Goal: Transaction & Acquisition: Subscribe to service/newsletter

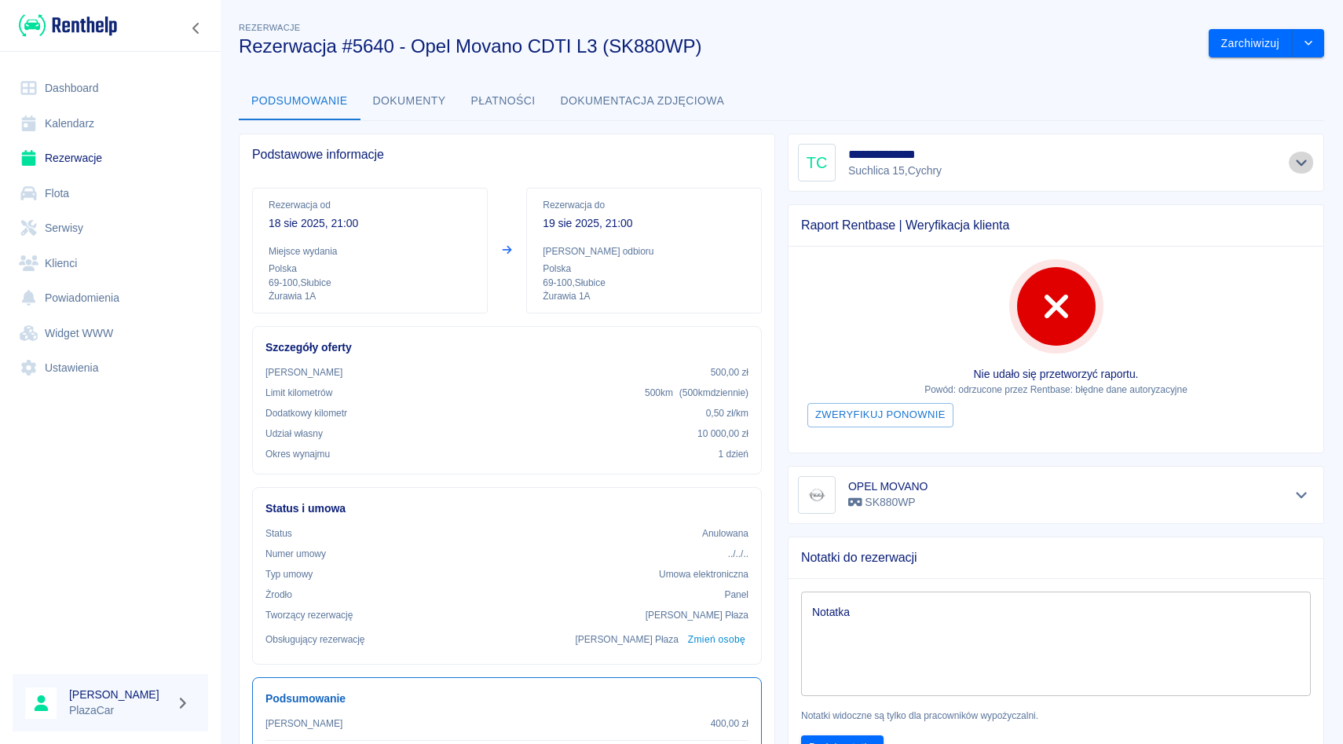
click at [1298, 157] on icon "Pokaż szczegóły" at bounding box center [1302, 163] width 18 height 14
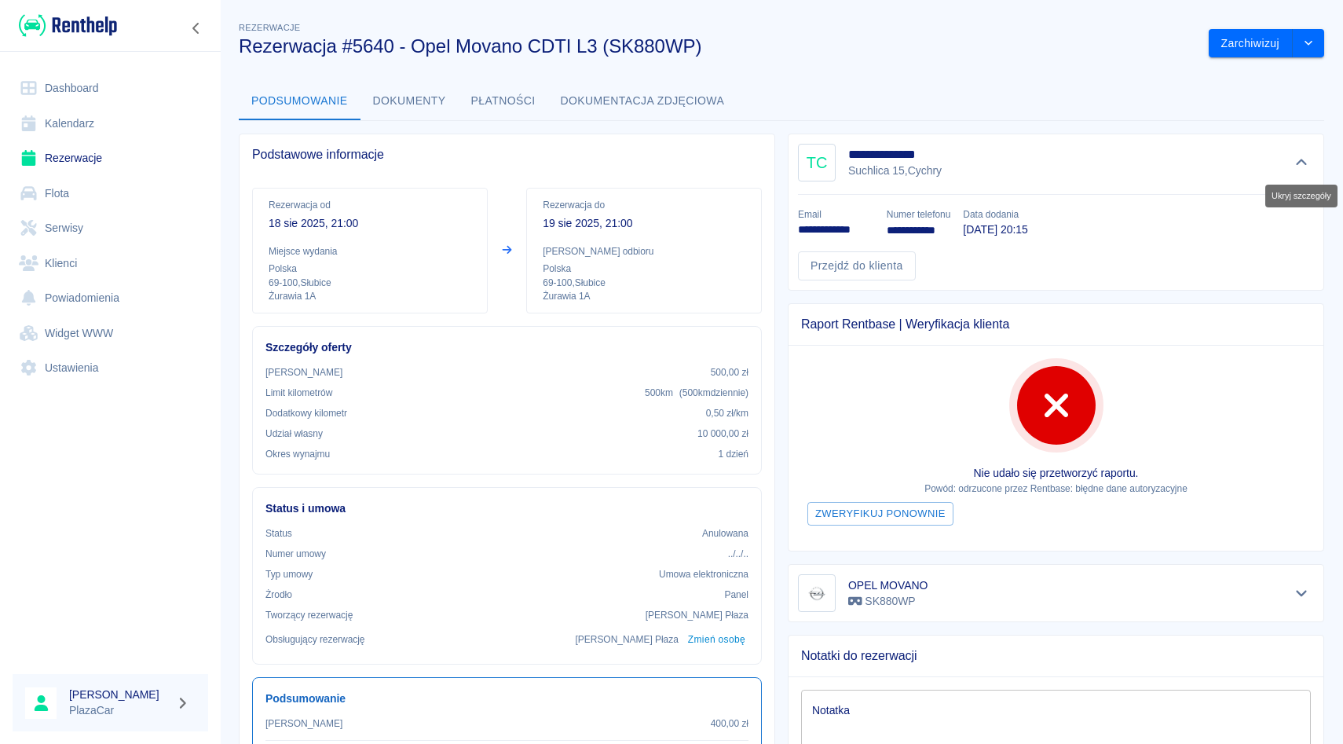
click at [1298, 157] on icon "Ukryj szczegóły" at bounding box center [1302, 163] width 18 height 14
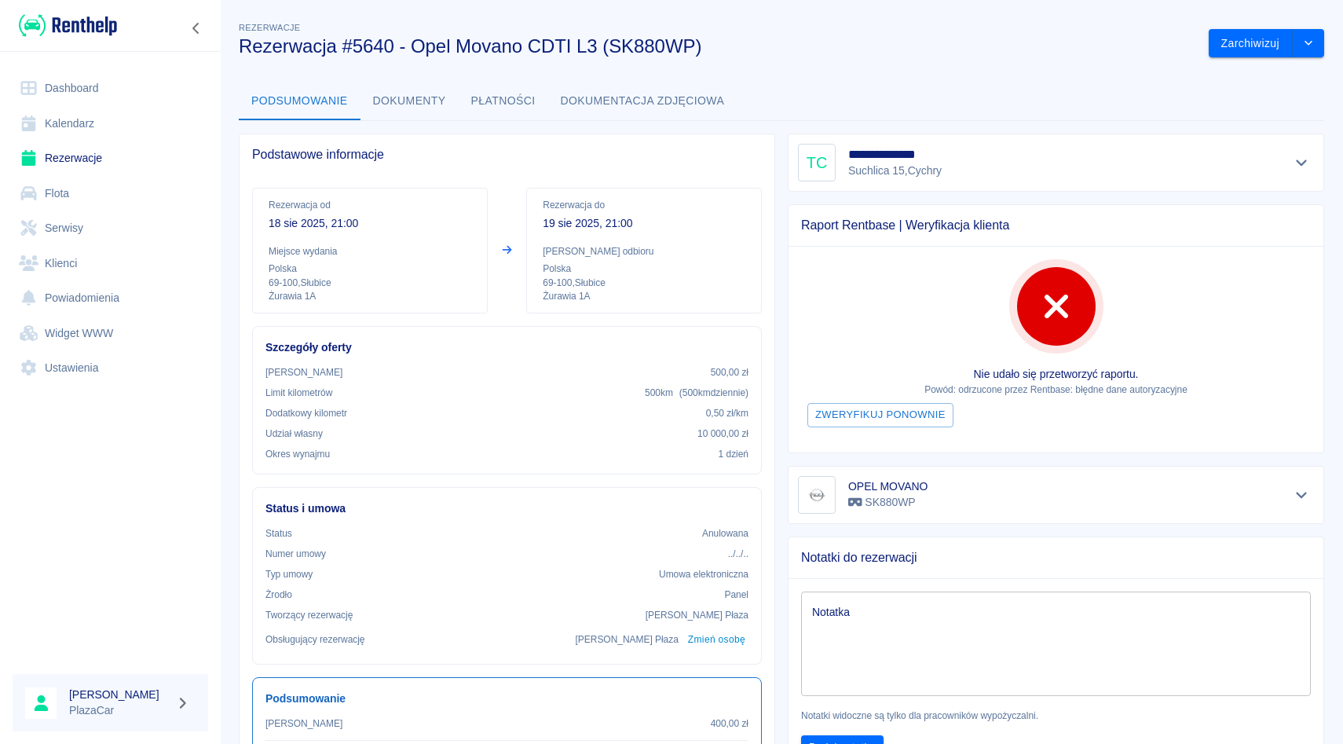
click at [782, 122] on div "**********" at bounding box center [1049, 156] width 549 height 71
click at [90, 156] on link "Rezerwacje" at bounding box center [111, 158] width 196 height 35
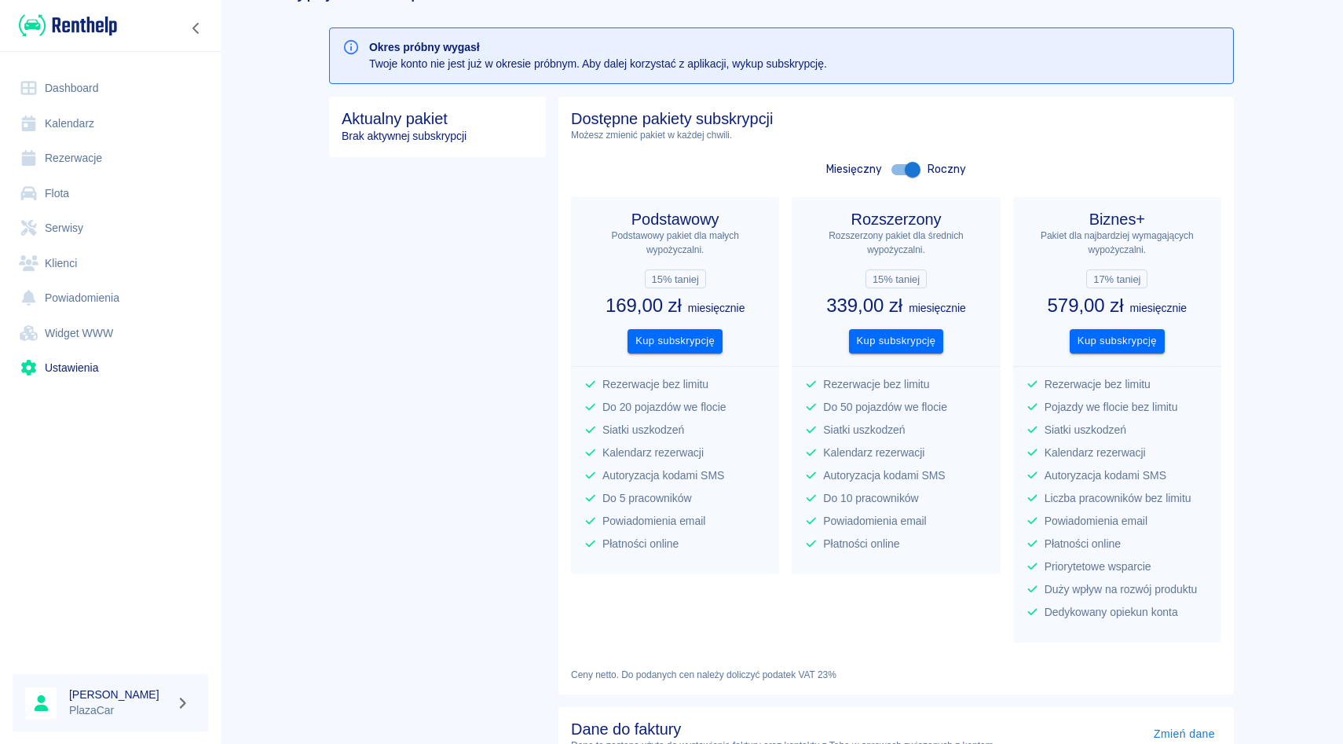
scroll to position [50, 0]
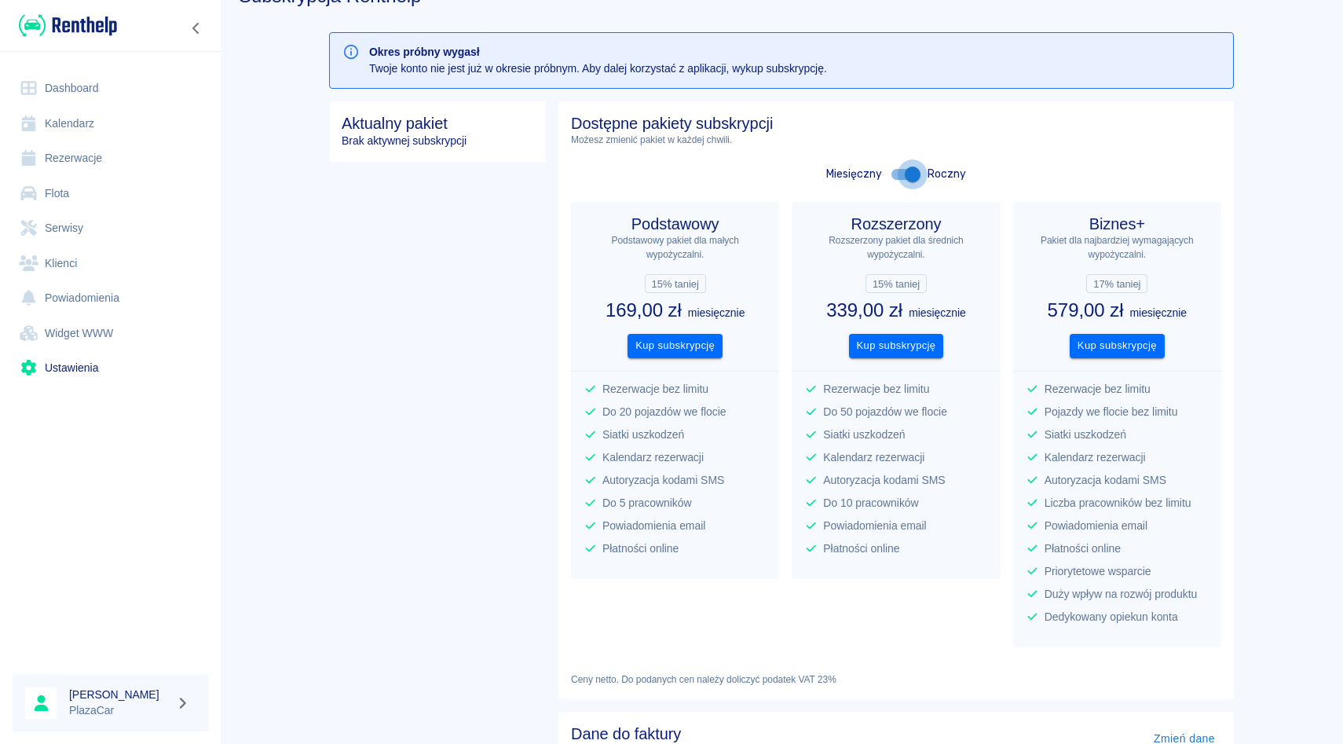
click at [899, 168] on input "checkbox" at bounding box center [913, 174] width 90 height 30
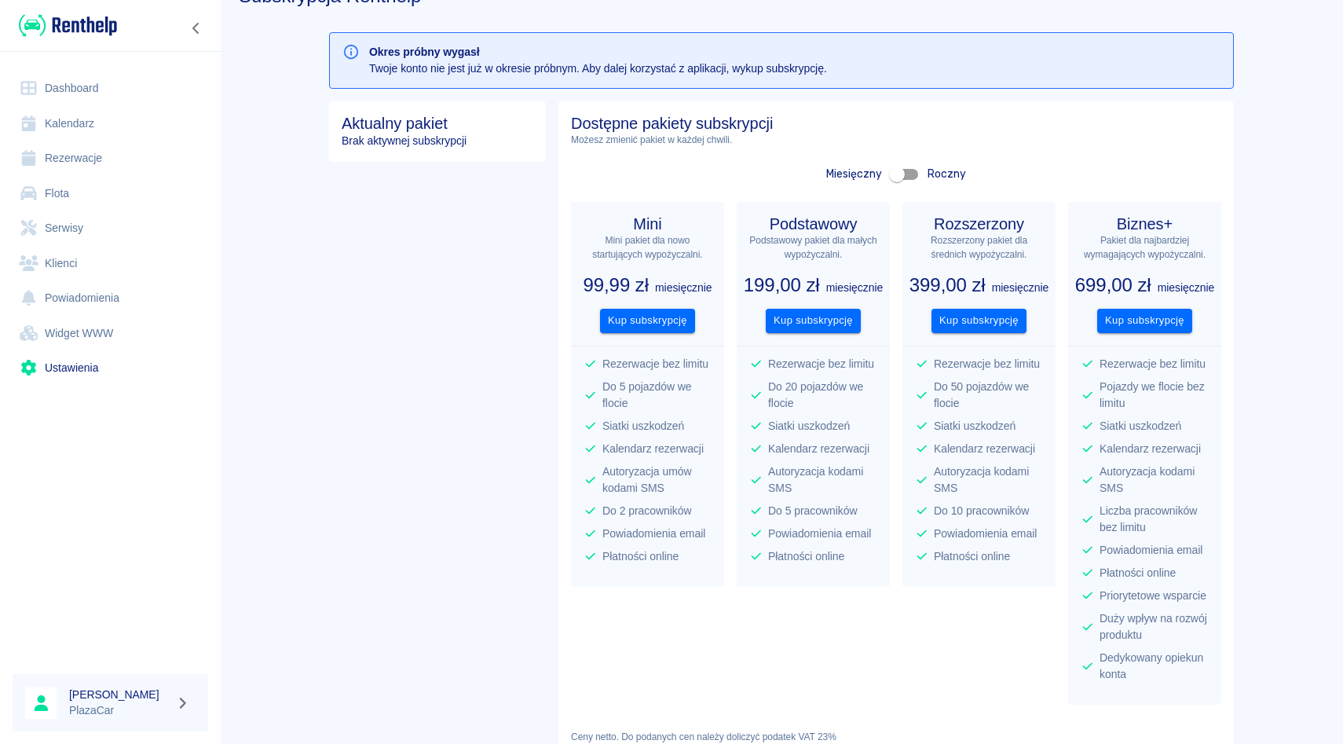
click at [899, 168] on input "checkbox" at bounding box center [897, 174] width 90 height 30
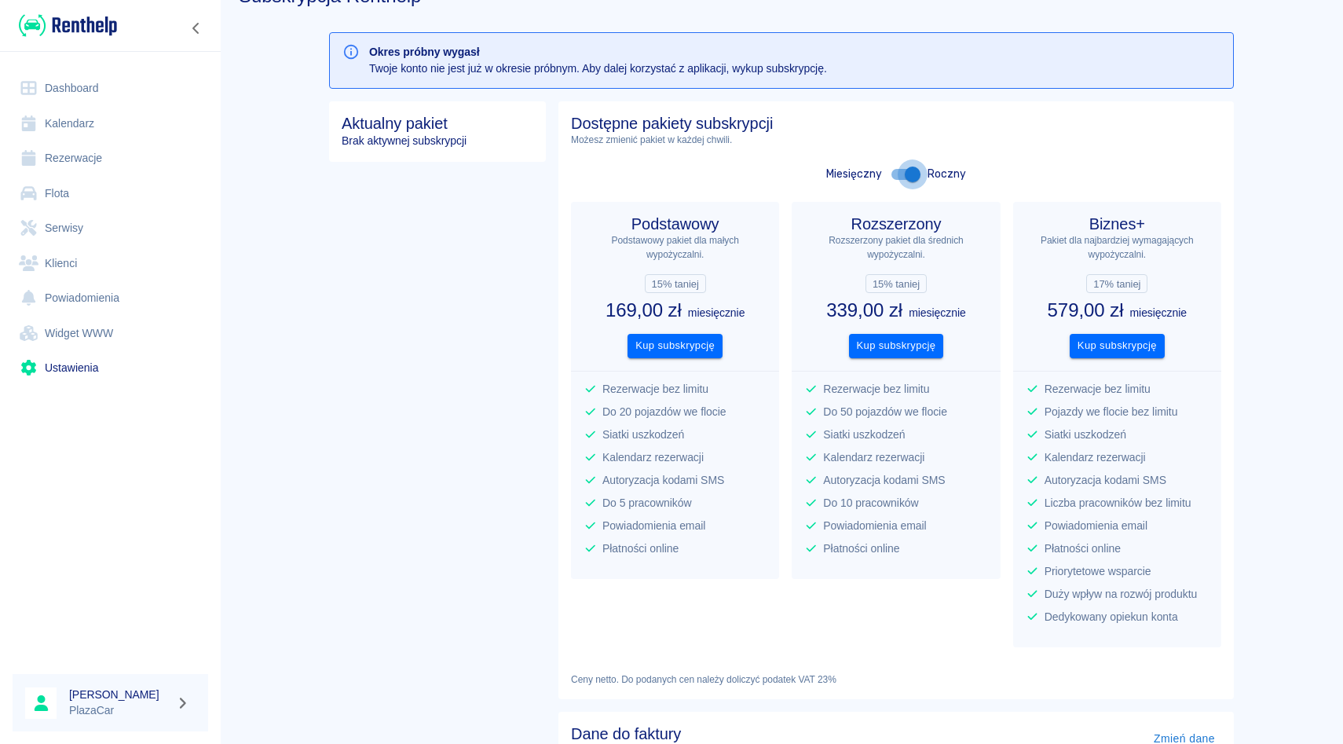
click at [900, 171] on input "checkbox" at bounding box center [913, 174] width 90 height 30
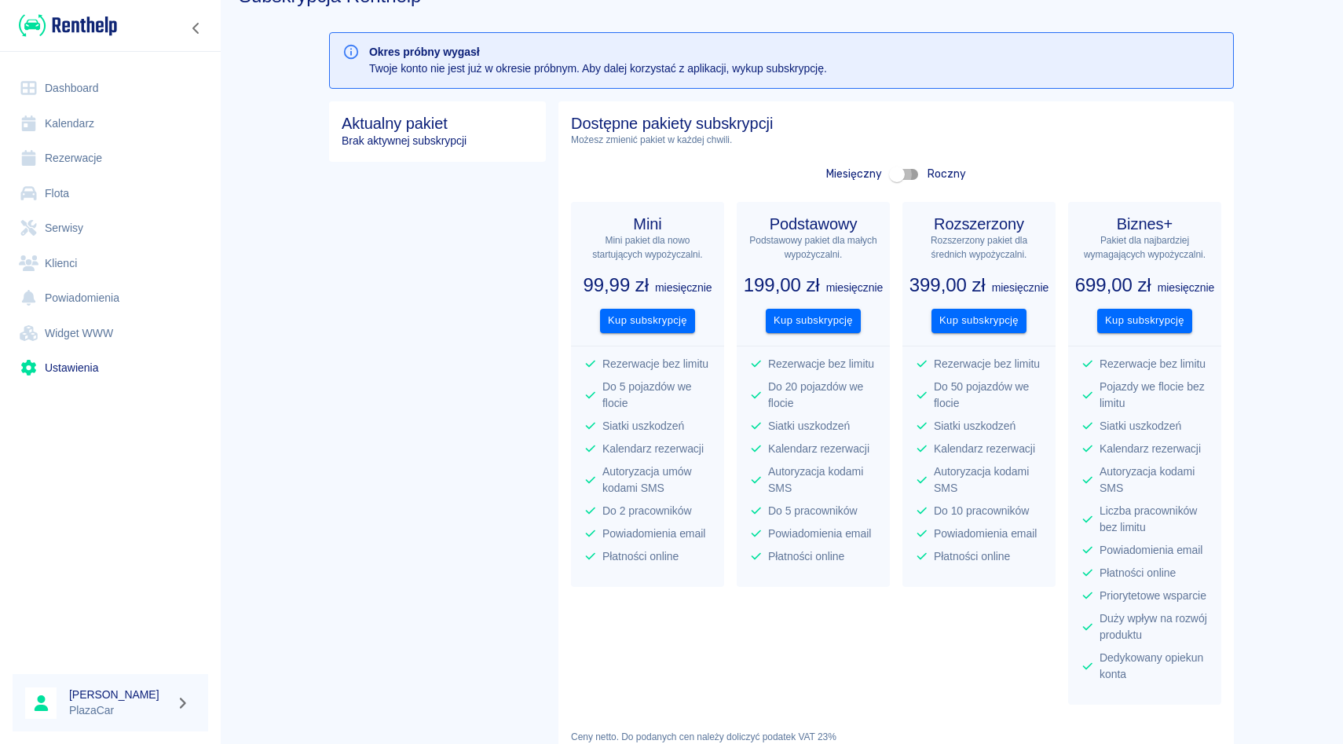
click at [900, 170] on input "checkbox" at bounding box center [897, 174] width 90 height 30
checkbox input "true"
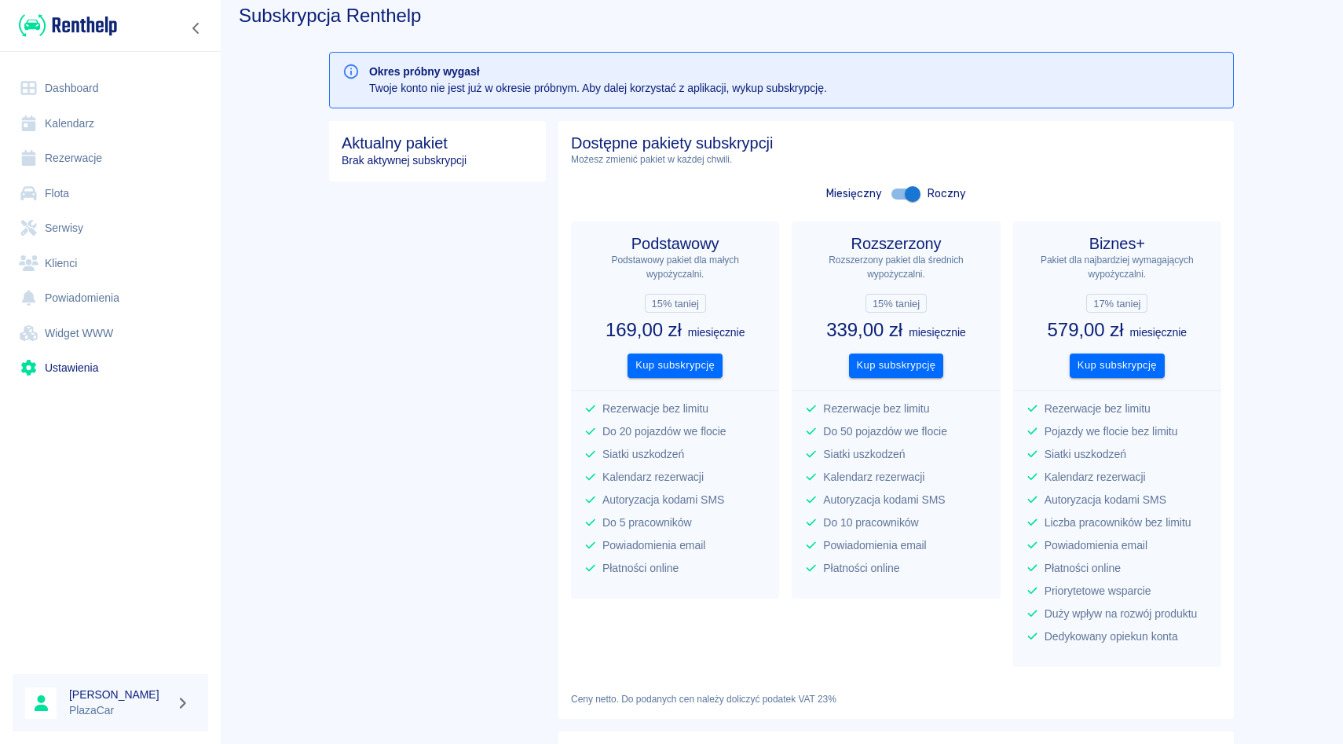
scroll to position [0, 0]
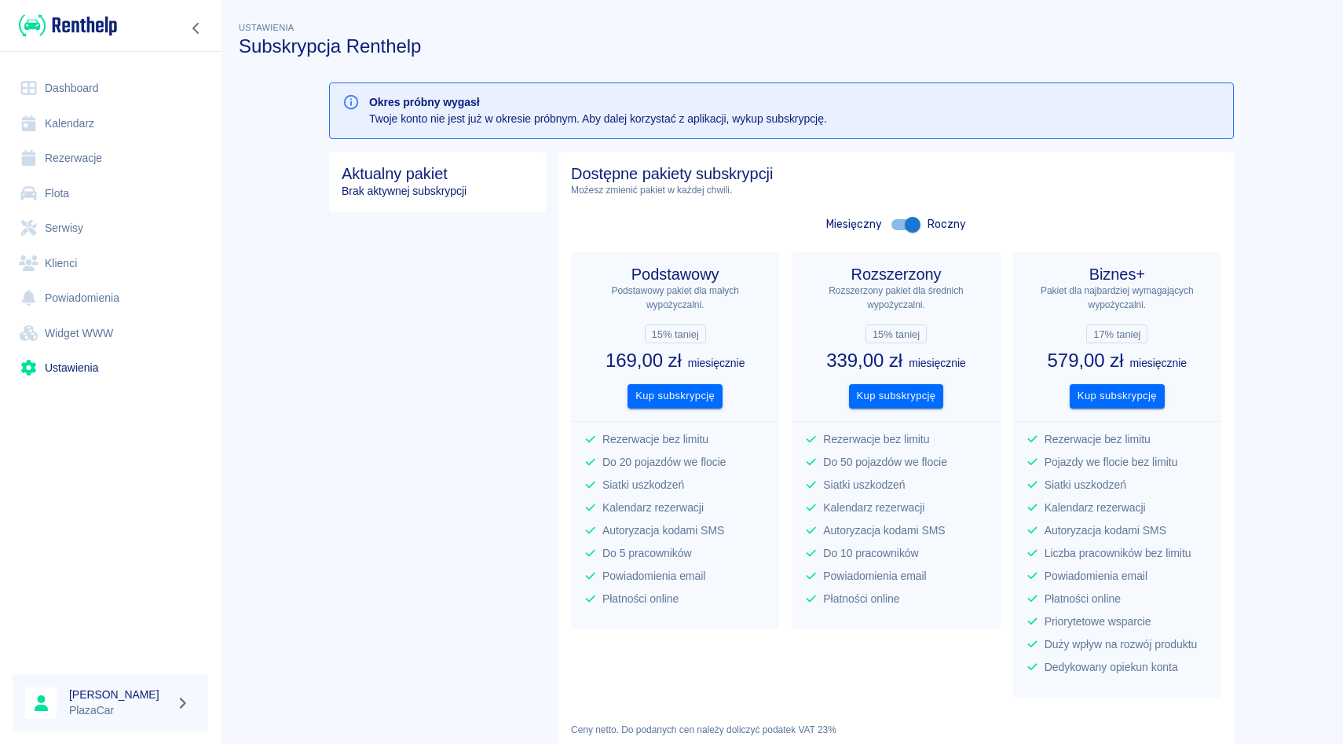
click at [803, 545] on div "Rozszerzony Rozszerzony pakiet dla średnich wypożyczalni. 15% taniej 339,00 zł …" at bounding box center [896, 440] width 208 height 377
click at [1137, 401] on button "Kup subskrypcję" at bounding box center [1117, 396] width 95 height 24
click at [1107, 396] on button "Kup subskrypcję" at bounding box center [1117, 396] width 95 height 24
